Goal: Check status: Check status

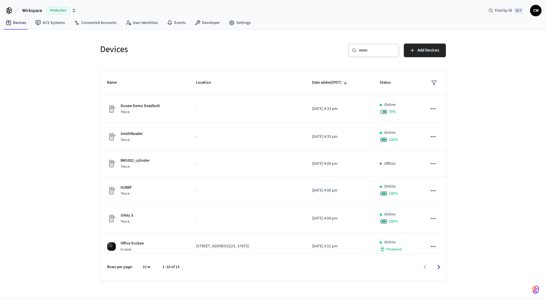
click at [28, 7] on span "Wirkspace" at bounding box center [32, 10] width 20 height 7
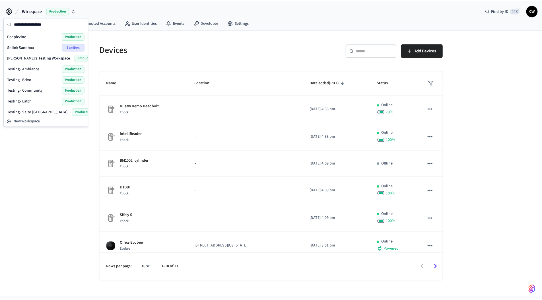
scroll to position [228, 0]
click at [34, 100] on div "Testing - Latch Production" at bounding box center [46, 100] width 78 height 7
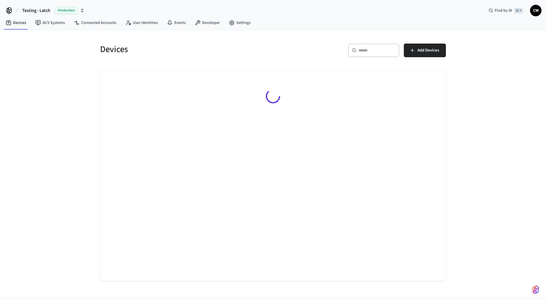
click at [30, 128] on div "Devices ​ ​ Add Devices" at bounding box center [273, 163] width 546 height 267
click at [56, 26] on link "ACS Systems" at bounding box center [50, 23] width 39 height 10
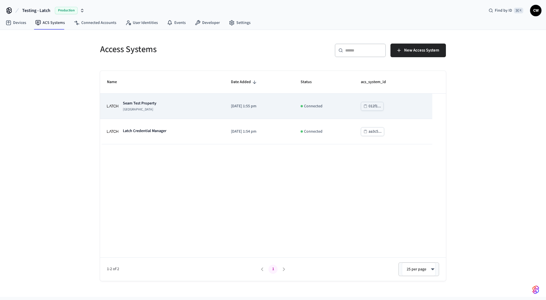
click at [163, 113] on td "Seam Test Property [GEOGRAPHIC_DATA]" at bounding box center [162, 106] width 124 height 25
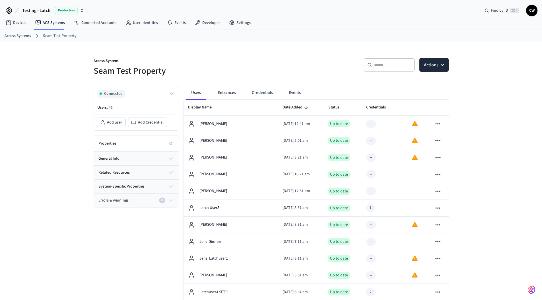
click at [142, 23] on link "User Identities" at bounding box center [142, 23] width 42 height 10
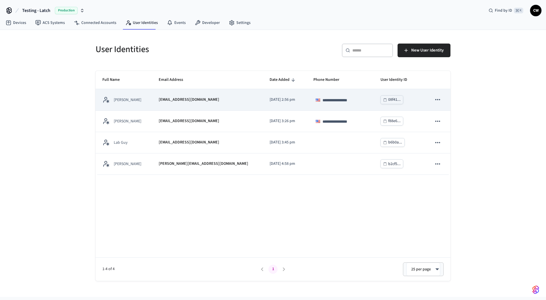
click at [160, 101] on td "[EMAIL_ADDRESS][DOMAIN_NAME]" at bounding box center [207, 99] width 111 height 21
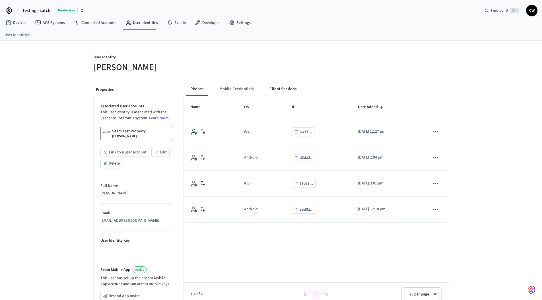
click at [274, 90] on button "Client Sessions" at bounding box center [283, 89] width 36 height 14
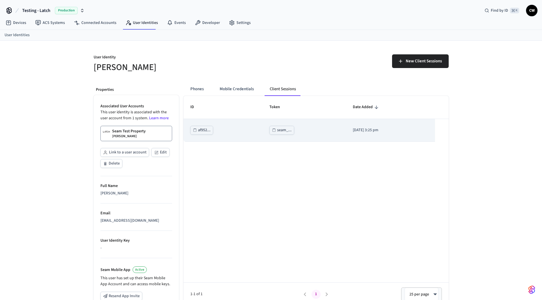
click at [283, 130] on div "seam_..." at bounding box center [284, 130] width 14 height 7
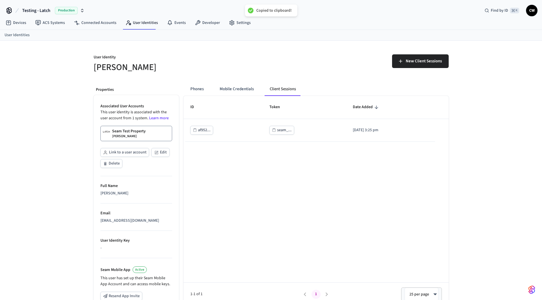
click at [253, 195] on div "ID Token Date Added af952... seam_... [DATE] 3:25 pm 1-1 of 1 1 25 per page ** ​" at bounding box center [315, 201] width 265 height 210
click at [199, 86] on button "Phones" at bounding box center [197, 89] width 22 height 14
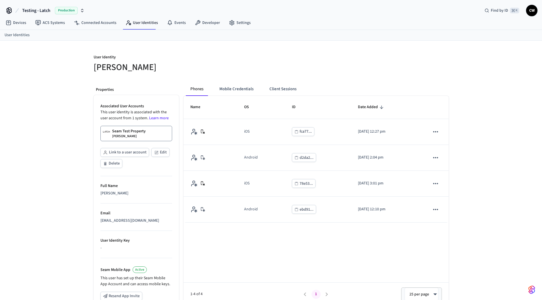
click at [172, 75] on div "User Identity [PERSON_NAME] Properties Associated User Accounts This user ident…" at bounding box center [271, 214] width 364 height 347
click at [56, 111] on div "User Identity [PERSON_NAME] Properties Associated User Accounts This user ident…" at bounding box center [271, 214] width 542 height 347
click at [136, 134] on p "Seam Test Property" at bounding box center [129, 131] width 34 height 6
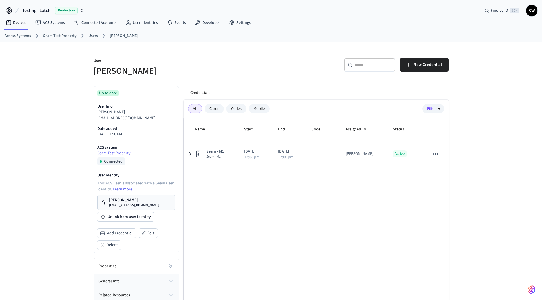
click at [294, 195] on div "Name Start End Code Assigned To Status Seam - M1 Seam - M1 2025/09/05 12:08 pm …" at bounding box center [315, 223] width 265 height 210
